Goal: Find specific page/section: Find specific page/section

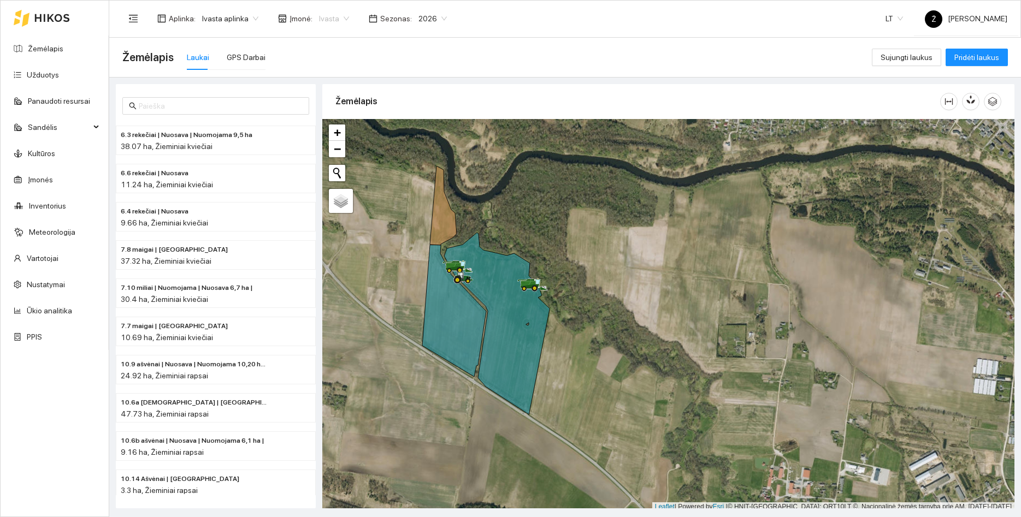
click at [333, 22] on span "Ivasta" at bounding box center [334, 18] width 30 height 16
click at [429, 19] on span "2026" at bounding box center [433, 18] width 28 height 16
click at [338, 19] on span "Ivasta" at bounding box center [334, 18] width 30 height 16
click at [338, 33] on div "Visos" at bounding box center [328, 39] width 42 height 17
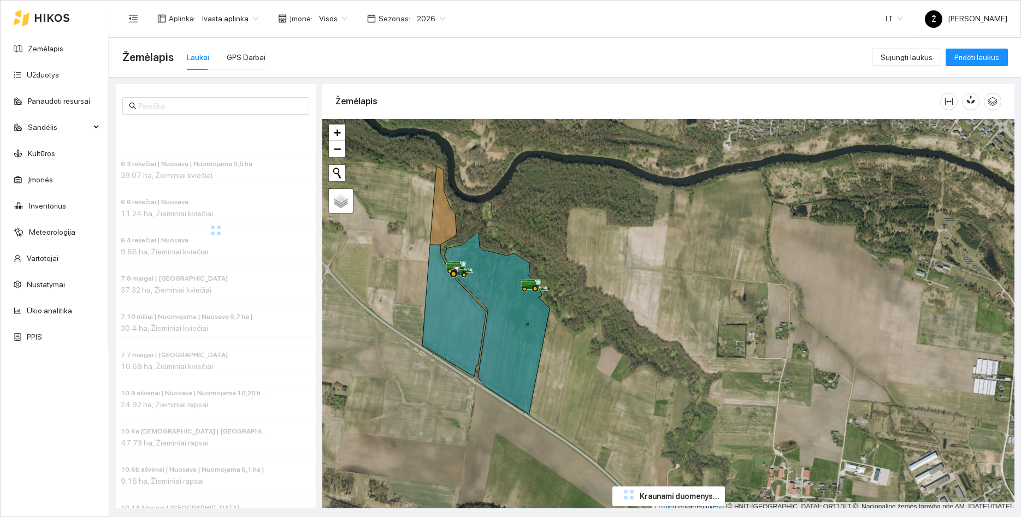
click at [423, 22] on span "2026" at bounding box center [431, 18] width 28 height 16
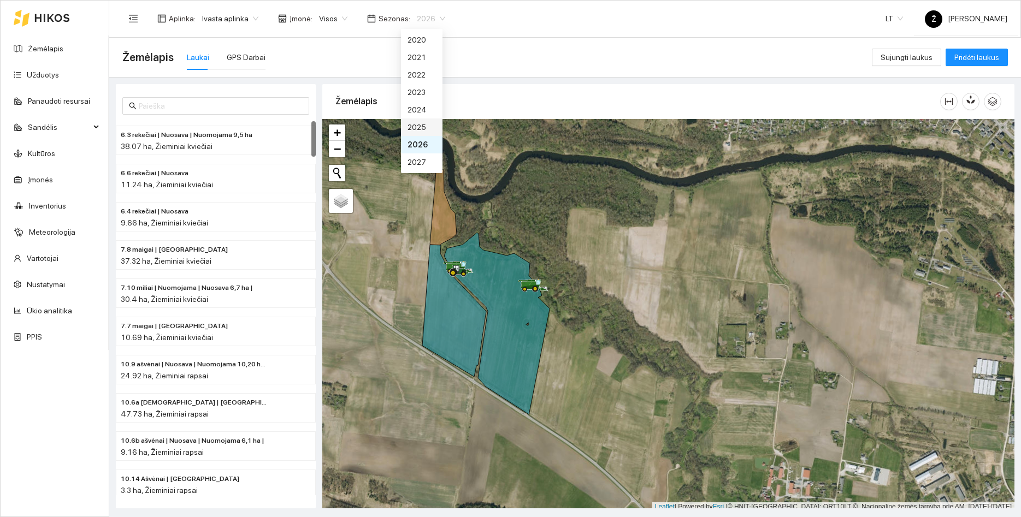
click at [425, 123] on div "2025" at bounding box center [422, 127] width 28 height 12
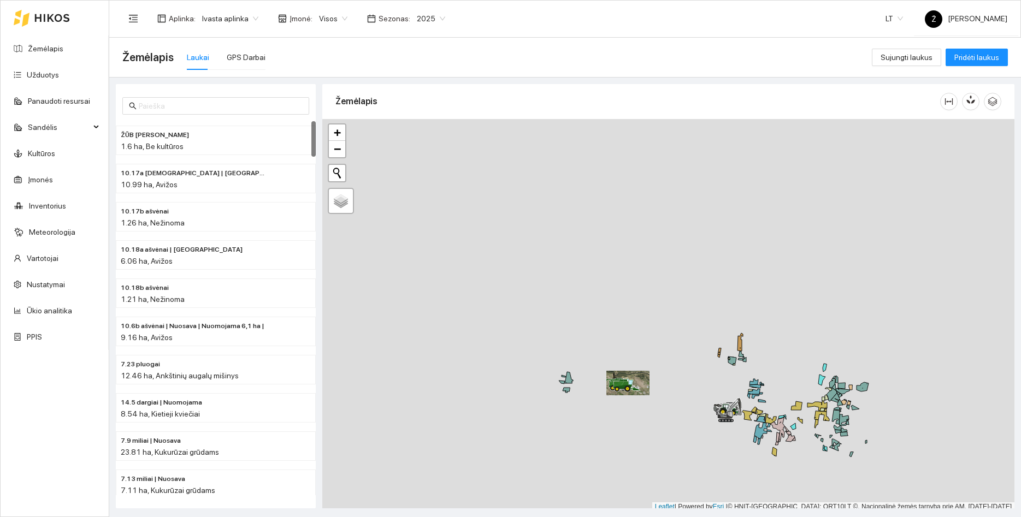
drag, startPoint x: 651, startPoint y: 433, endPoint x: 616, endPoint y: 297, distance: 140.1
click at [617, 305] on div at bounding box center [668, 315] width 692 height 393
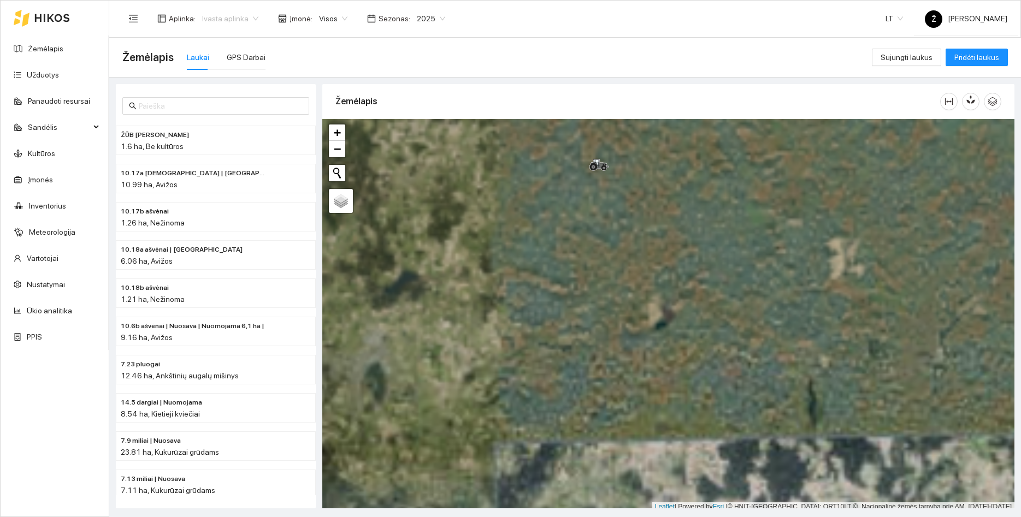
click at [243, 20] on span "Ivasta aplinka" at bounding box center [230, 18] width 56 height 16
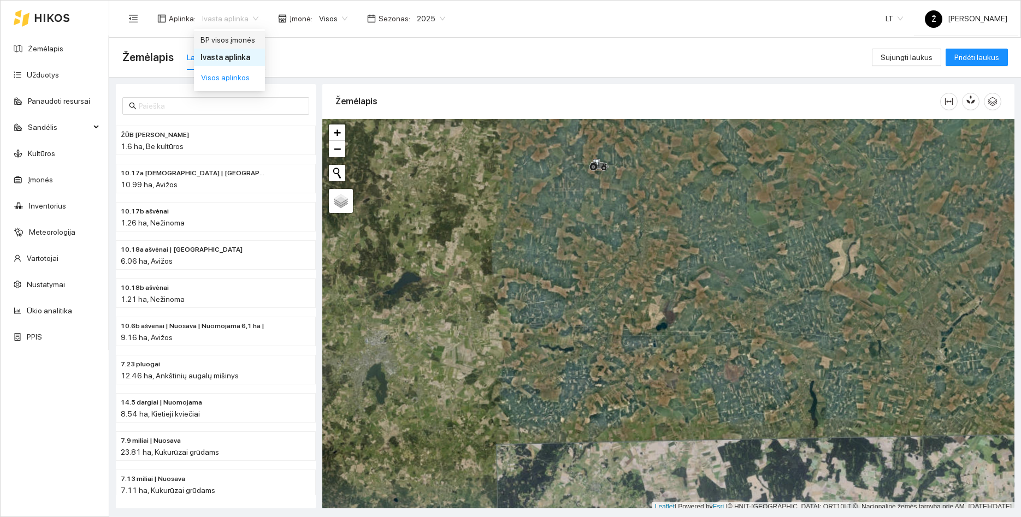
click at [238, 39] on div "BP visos įmonės" at bounding box center [230, 40] width 58 height 12
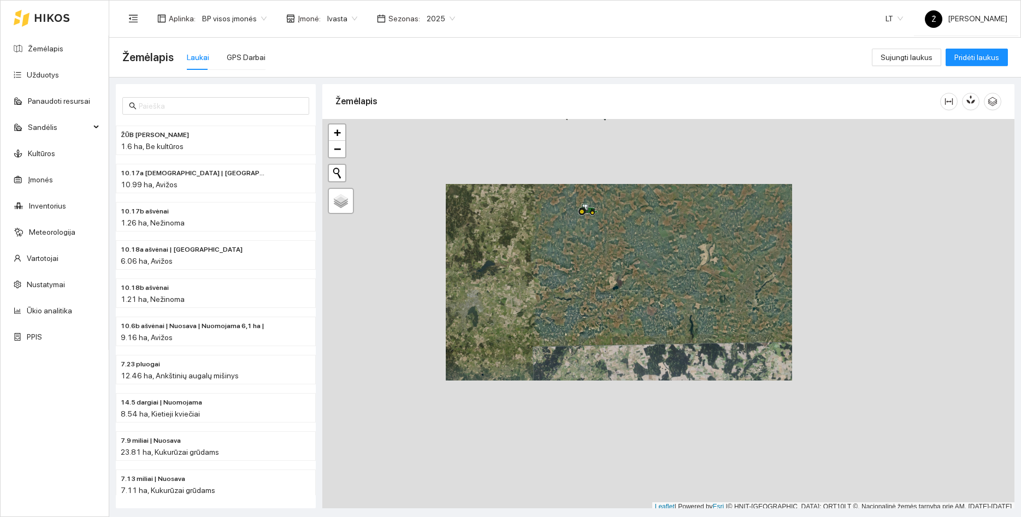
drag, startPoint x: 569, startPoint y: 225, endPoint x: 561, endPoint y: 288, distance: 64.0
click at [561, 288] on div at bounding box center [668, 315] width 692 height 393
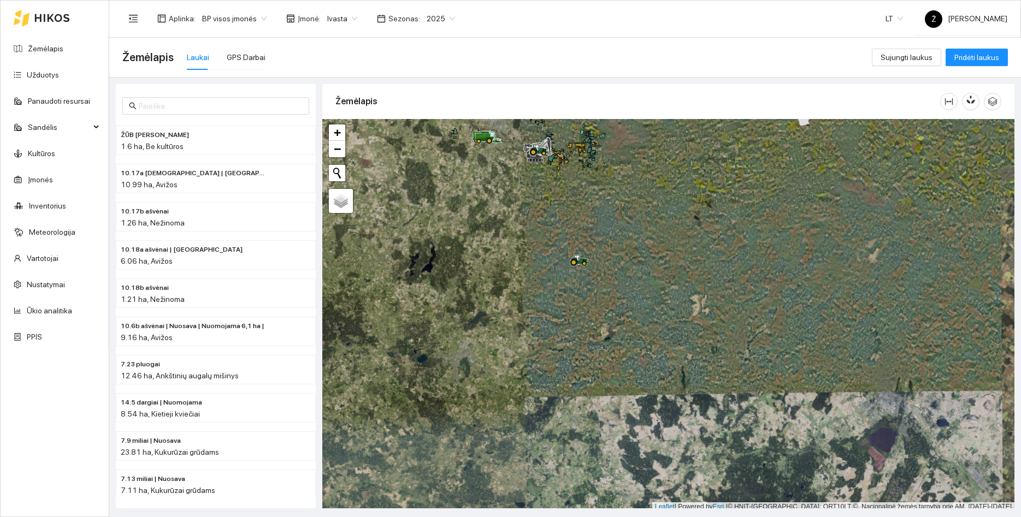
click at [328, 11] on span "Ivasta" at bounding box center [342, 18] width 30 height 16
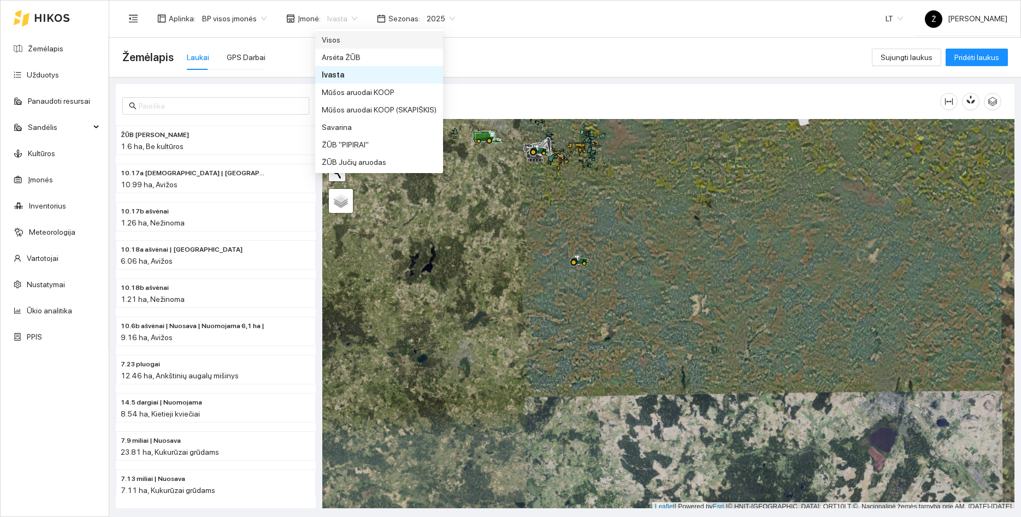
click at [338, 42] on div "Visos" at bounding box center [379, 40] width 115 height 12
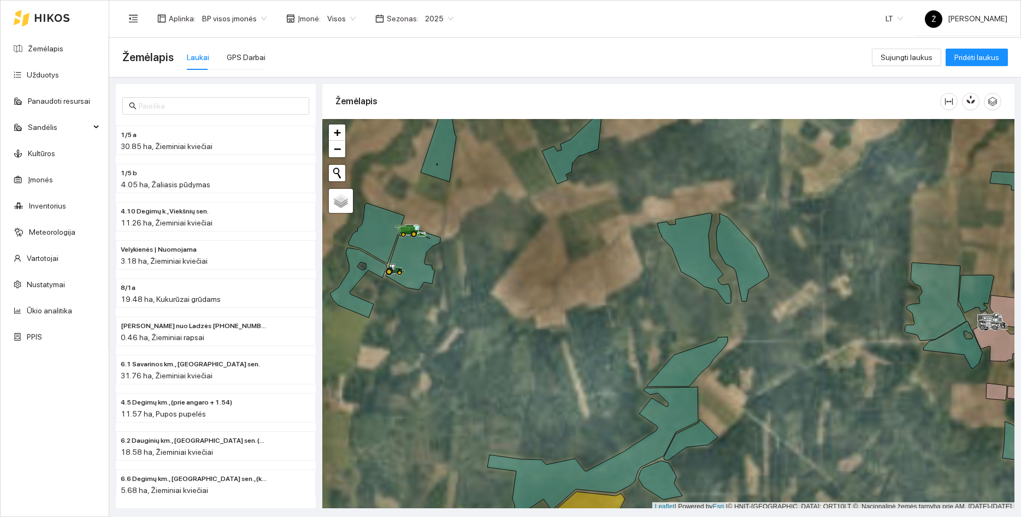
drag, startPoint x: 420, startPoint y: 158, endPoint x: 422, endPoint y: 252, distance: 94.0
click at [422, 261] on div at bounding box center [668, 315] width 692 height 393
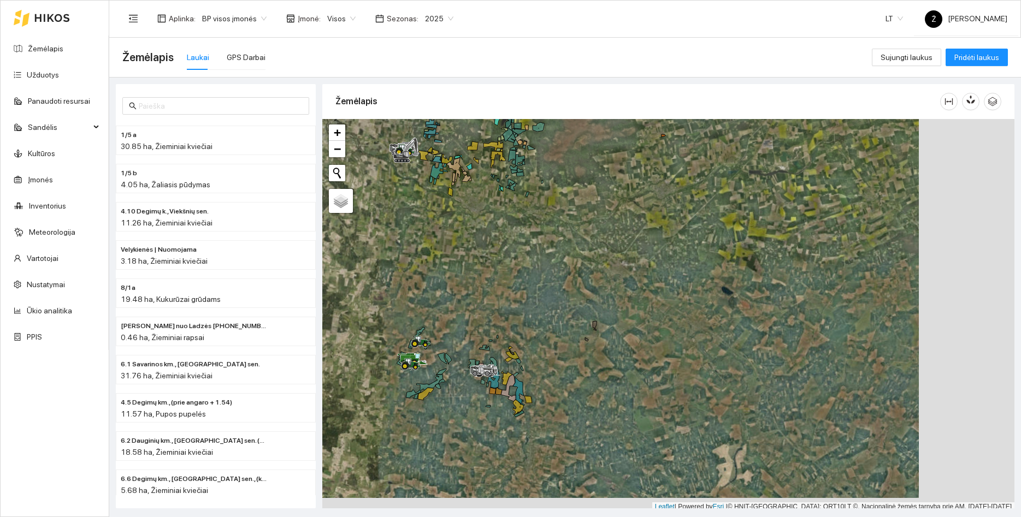
drag, startPoint x: 670, startPoint y: 211, endPoint x: 540, endPoint y: 189, distance: 131.3
click at [540, 189] on div at bounding box center [668, 315] width 692 height 393
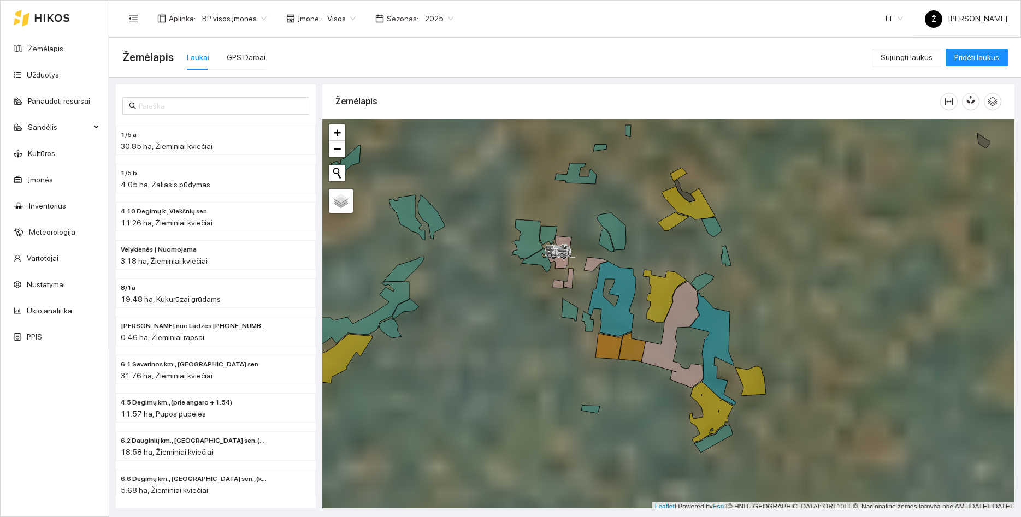
drag, startPoint x: 627, startPoint y: 177, endPoint x: 534, endPoint y: 201, distance: 95.9
click at [534, 201] on div at bounding box center [668, 315] width 692 height 393
click at [687, 197] on icon at bounding box center [683, 191] width 21 height 22
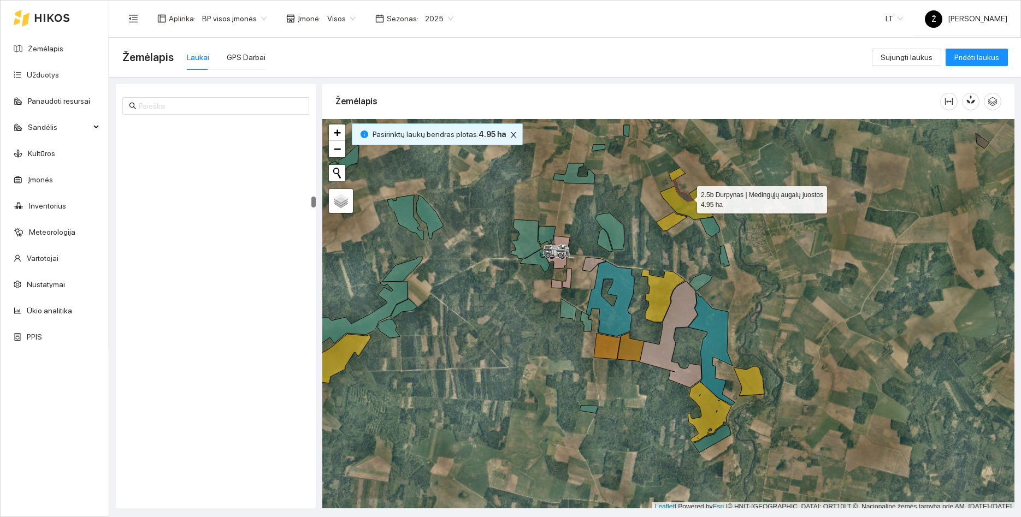
scroll to position [4503, 0]
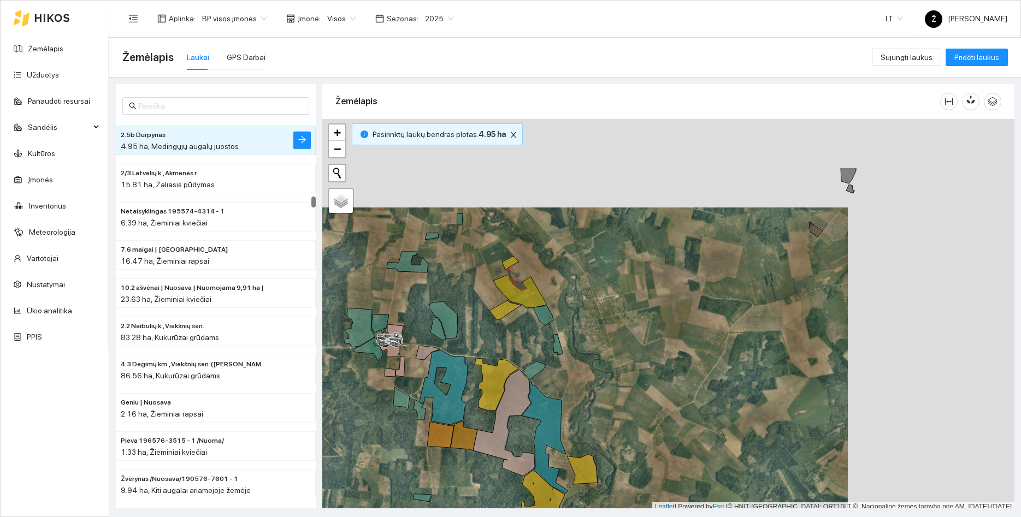
drag, startPoint x: 830, startPoint y: 197, endPoint x: 663, endPoint y: 285, distance: 188.4
click at [663, 285] on div at bounding box center [668, 315] width 692 height 393
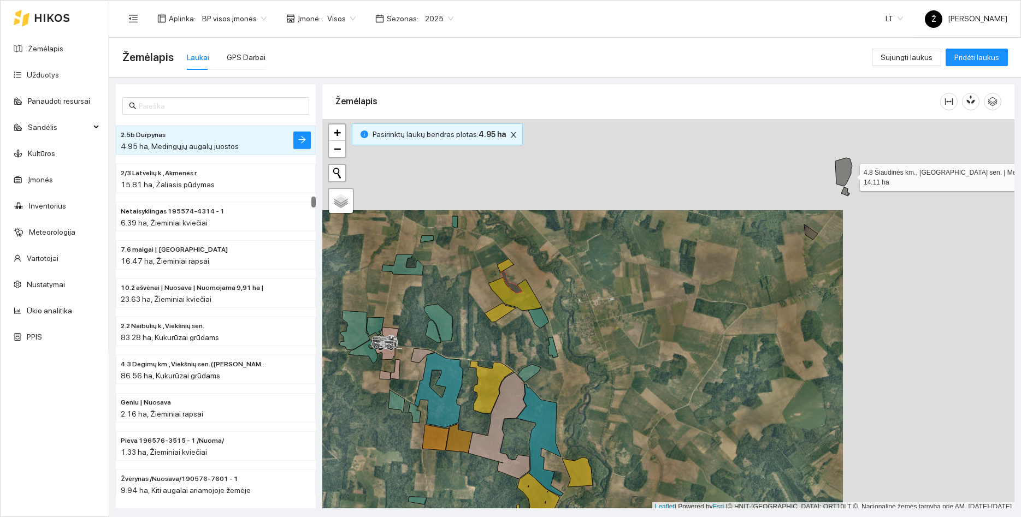
click at [850, 175] on icon at bounding box center [843, 172] width 17 height 28
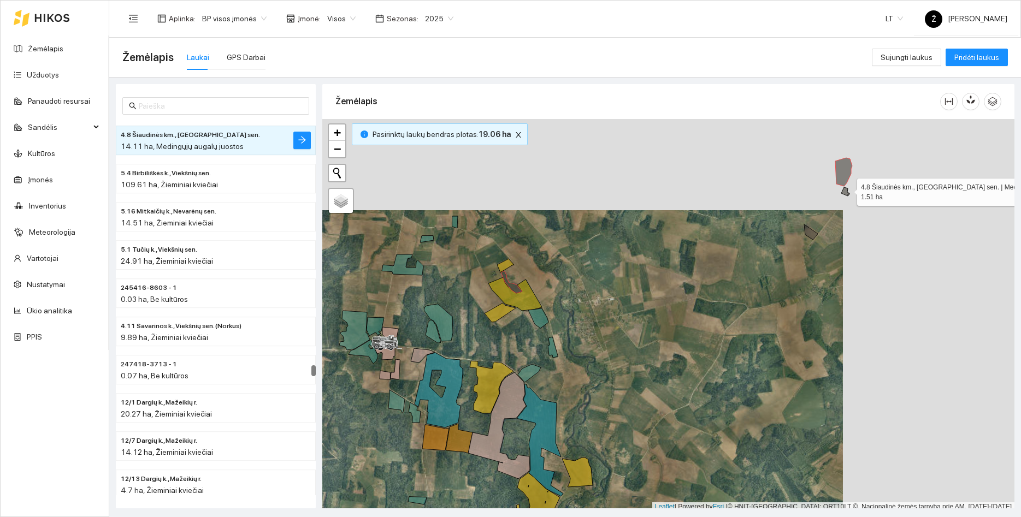
click at [847, 190] on icon at bounding box center [845, 191] width 8 height 9
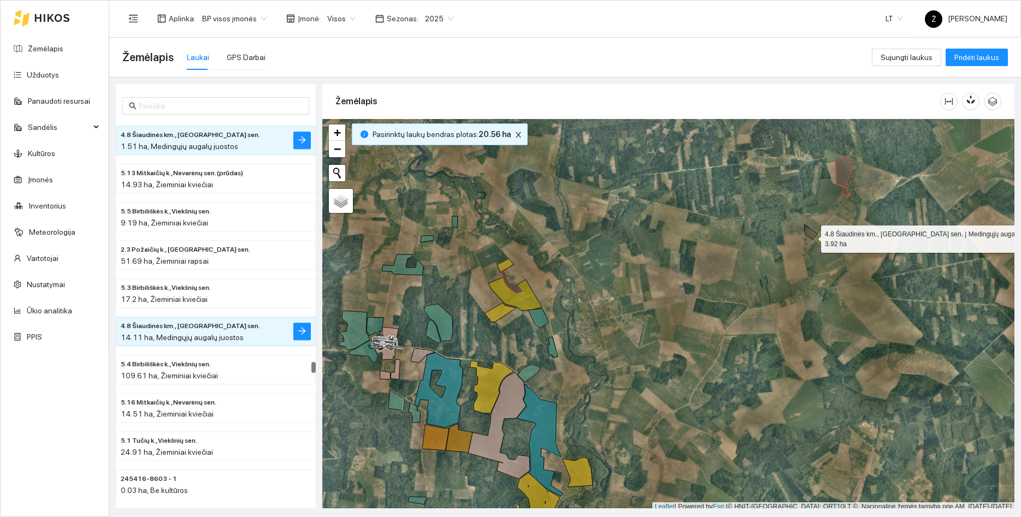
click at [811, 237] on icon at bounding box center [811, 232] width 14 height 15
